Goal: Task Accomplishment & Management: Use online tool/utility

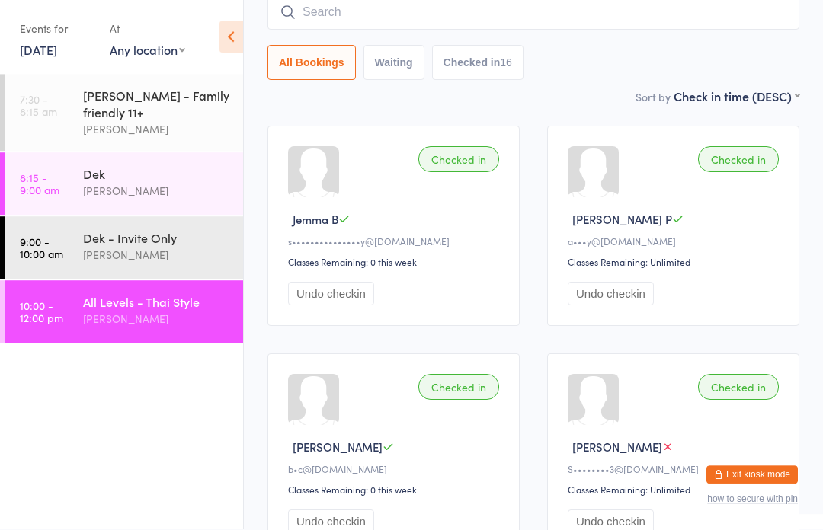
click at [572, 14] on input "search" at bounding box center [534, 12] width 532 height 35
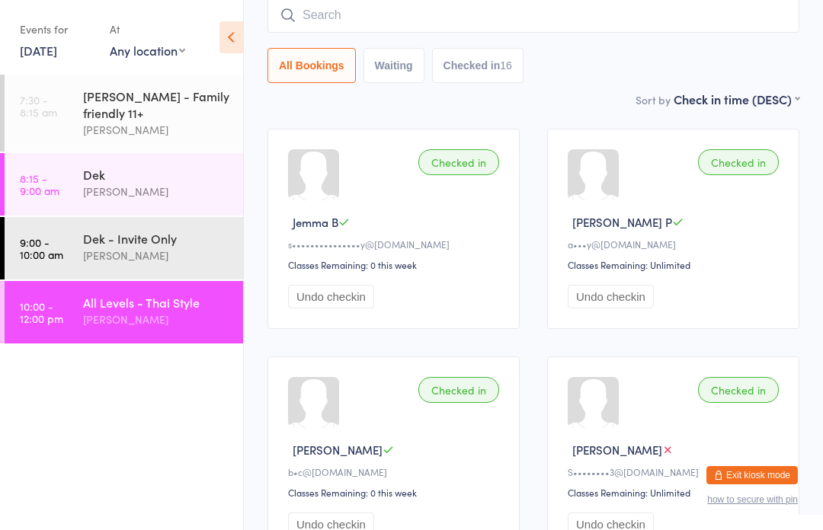
scroll to position [138, 0]
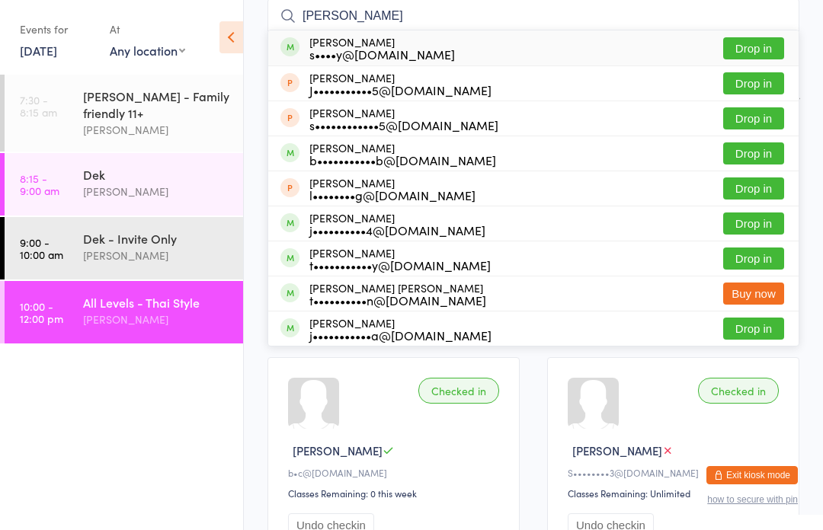
type input "[PERSON_NAME]"
click at [776, 52] on button "Drop in" at bounding box center [753, 48] width 61 height 22
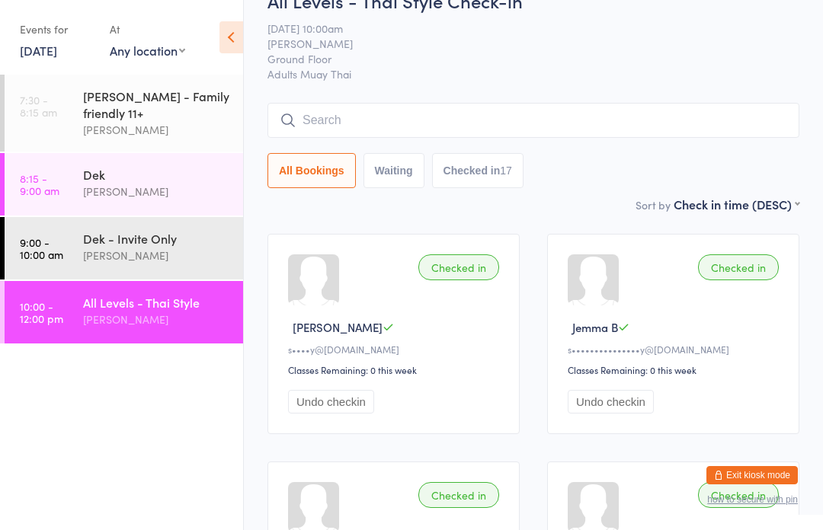
scroll to position [0, 0]
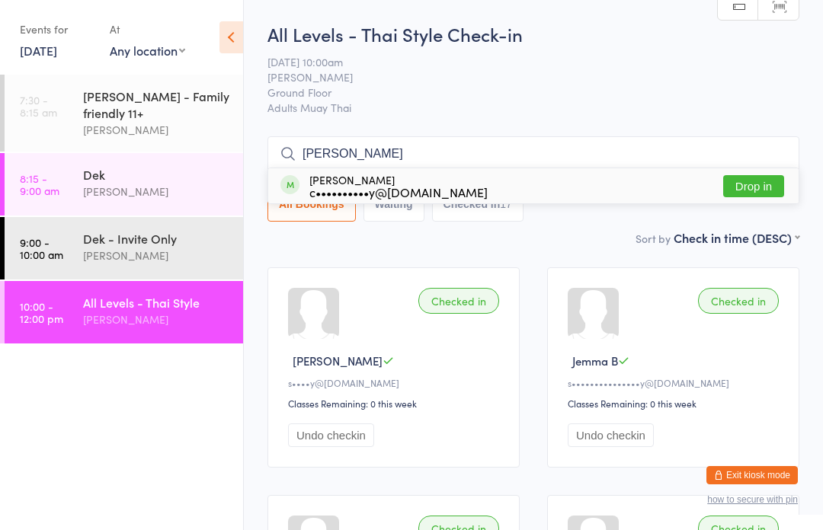
type input "[PERSON_NAME]"
click at [754, 187] on button "Drop in" at bounding box center [753, 186] width 61 height 22
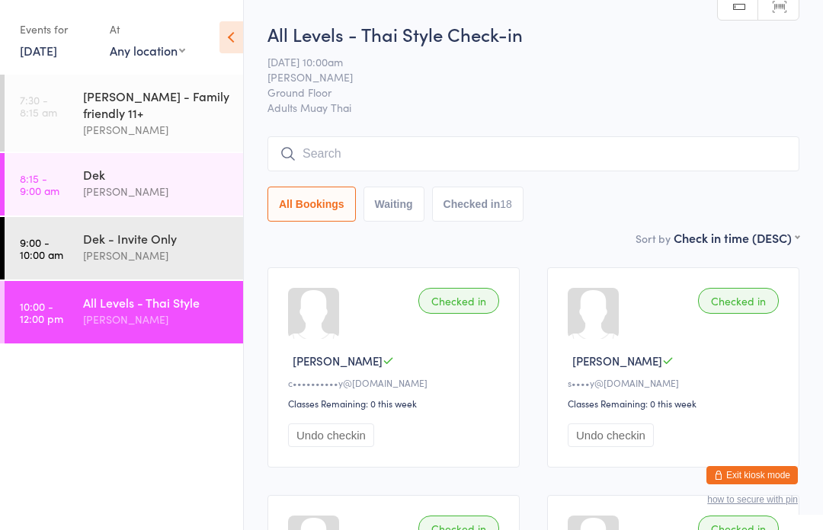
click at [57, 46] on link "[DATE]" at bounding box center [38, 50] width 37 height 17
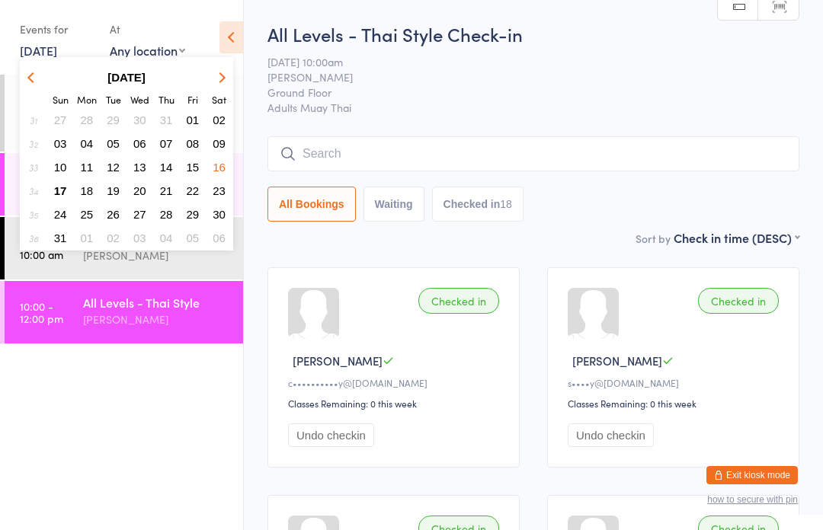
click at [62, 193] on span "17" at bounding box center [60, 190] width 13 height 13
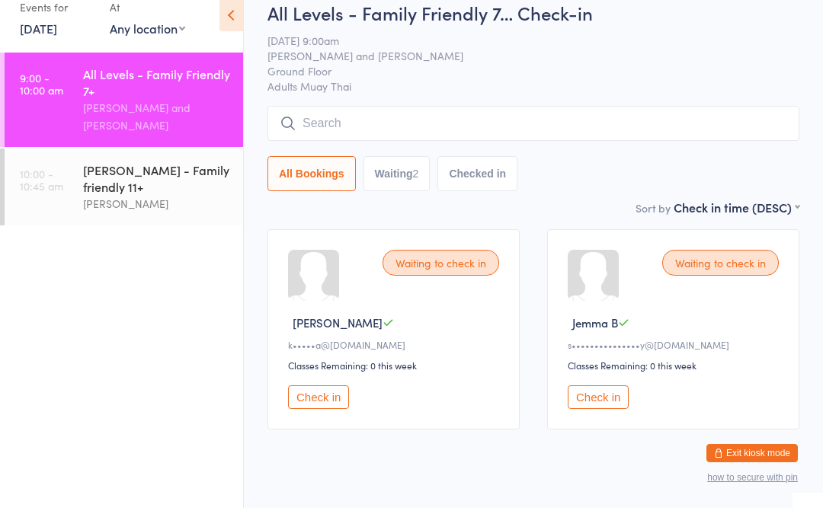
scroll to position [10, 0]
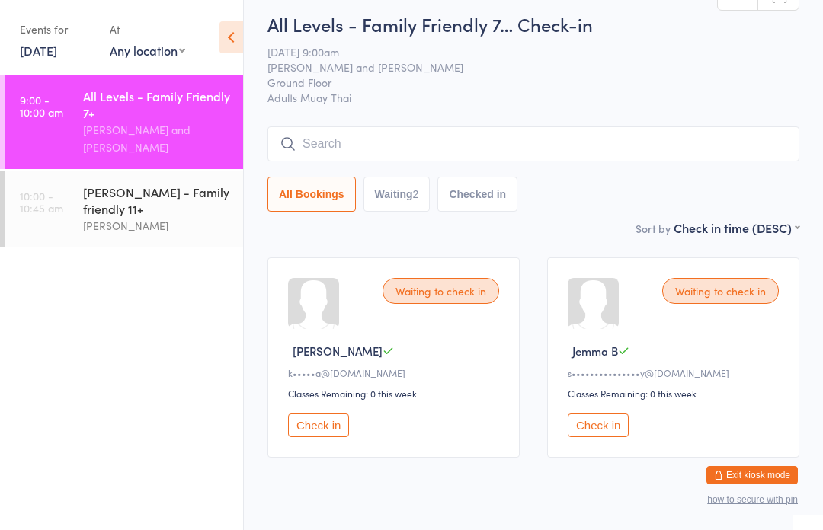
click at [301, 148] on input "search" at bounding box center [534, 144] width 532 height 35
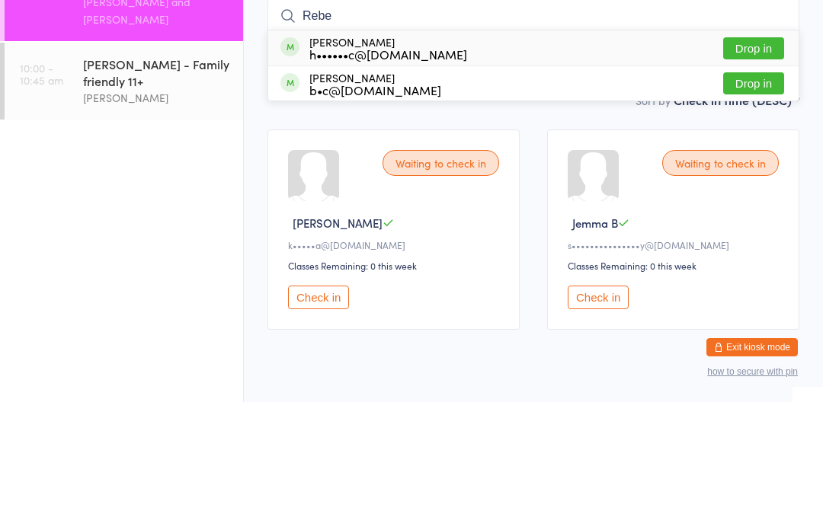
type input "Rebe"
click at [335, 212] on div "b•c@[DOMAIN_NAME]" at bounding box center [375, 218] width 132 height 12
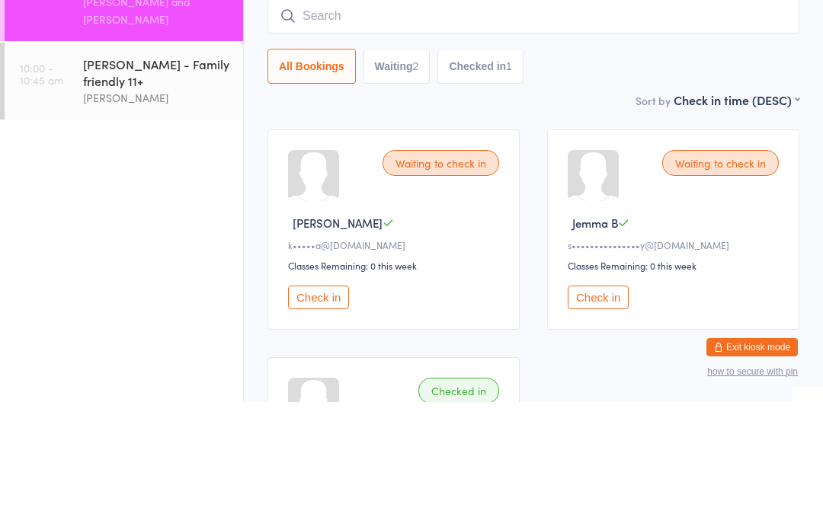
click at [126, 184] on div "[PERSON_NAME] - Family friendly 11+" at bounding box center [156, 201] width 147 height 34
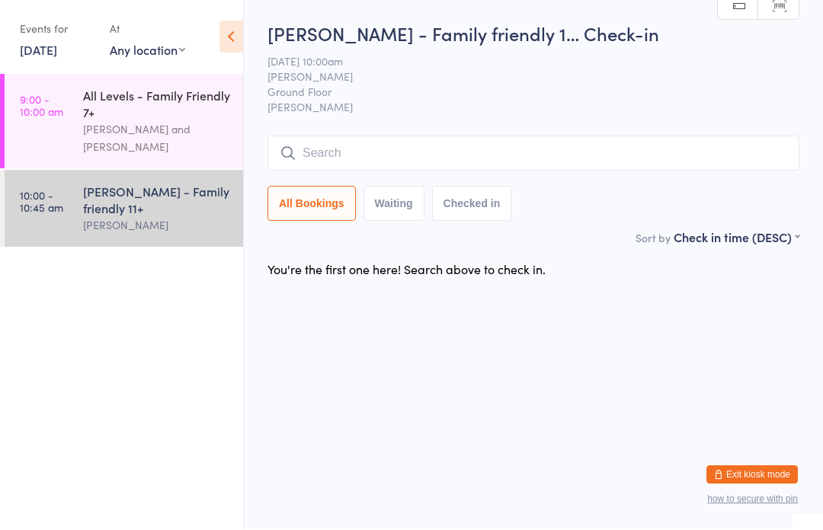
click at [76, 117] on link "9:00 - 10:00 am All Levels - Family Friendly 7+ [PERSON_NAME] and [PERSON_NAME]" at bounding box center [124, 122] width 239 height 95
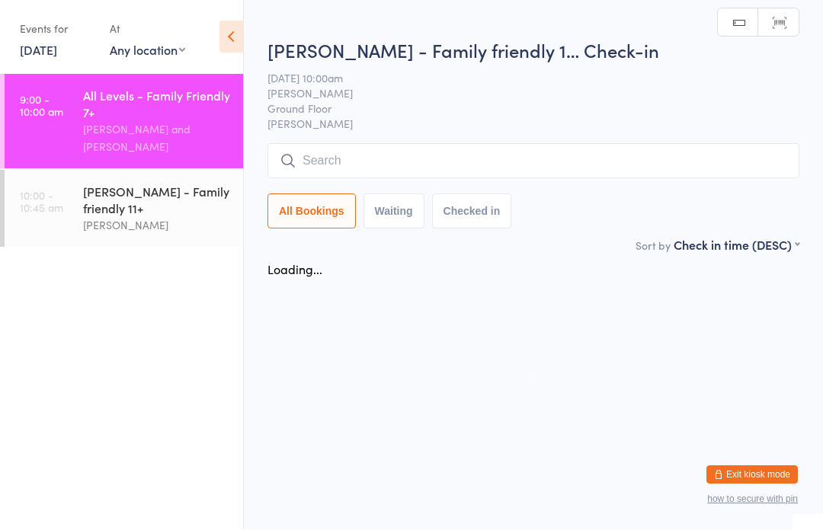
scroll to position [1, 0]
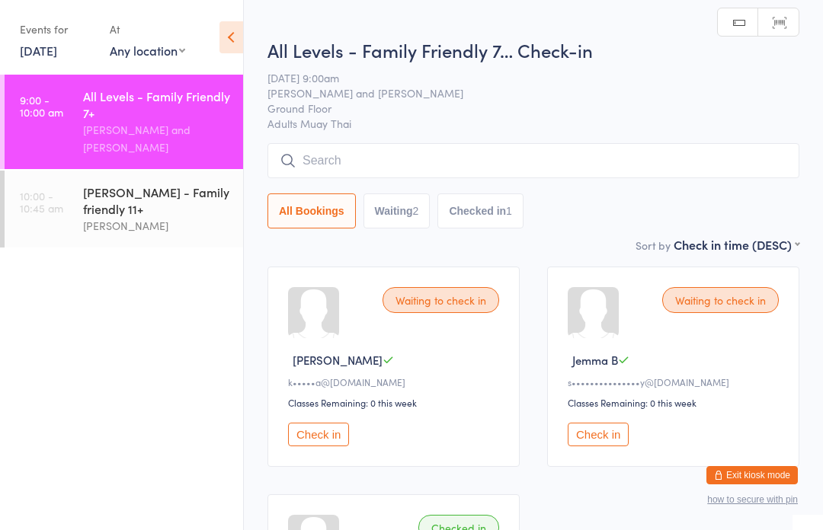
click at [72, 189] on link "10:00 - 10:45 am [PERSON_NAME] - Family friendly 11+ [PERSON_NAME]" at bounding box center [124, 209] width 239 height 77
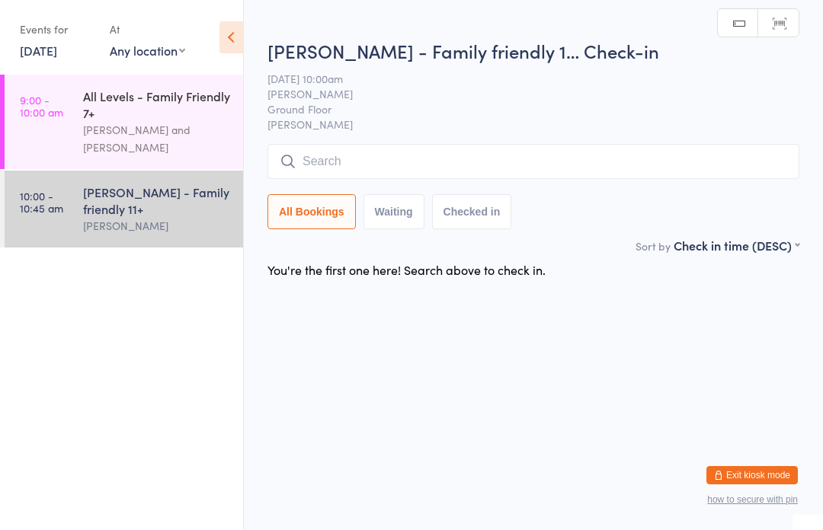
click at [335, 168] on input "search" at bounding box center [534, 161] width 532 height 35
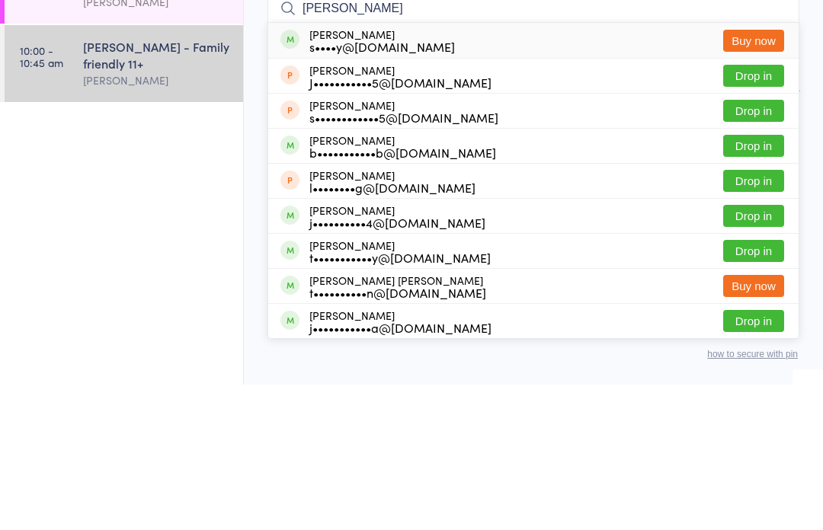
click at [71, 136] on ul "9:00 - 10:00 am All Levels - Family Friendly 7+ [PERSON_NAME] and [PERSON_NAME]…" at bounding box center [121, 303] width 243 height 456
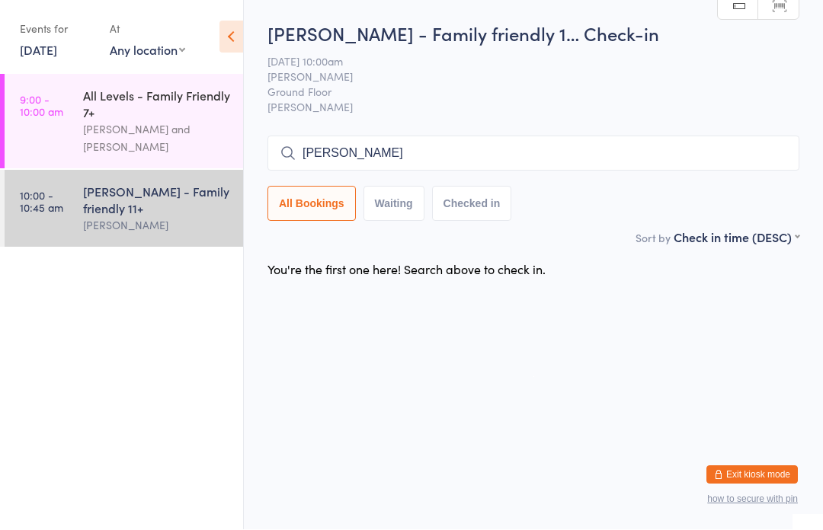
click at [373, 159] on input "[PERSON_NAME]" at bounding box center [534, 153] width 532 height 35
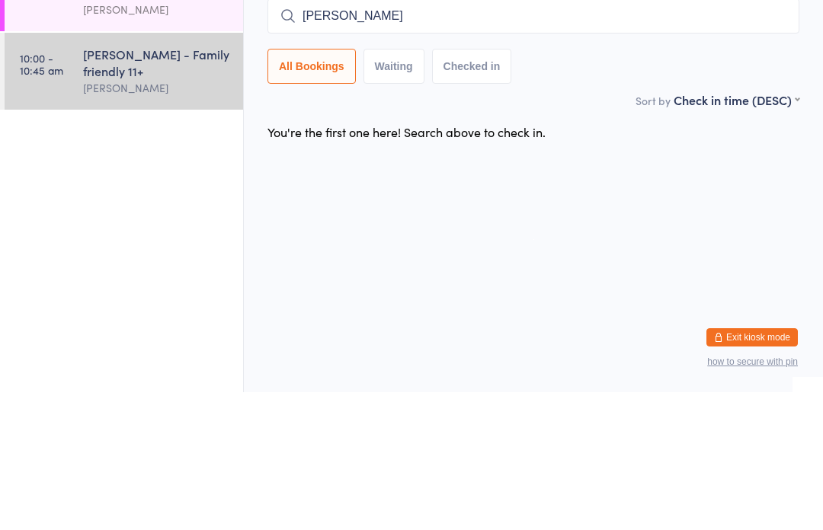
type input "J"
